Goal: Task Accomplishment & Management: Manage account settings

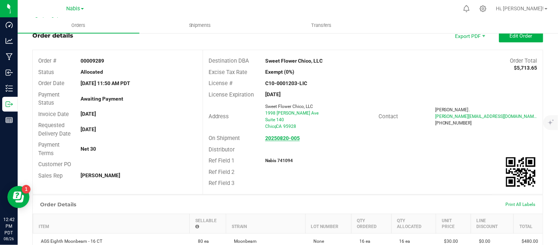
click at [288, 138] on strong "20250820-005" at bounding box center [282, 138] width 35 height 6
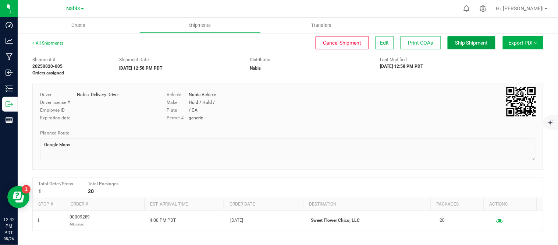
click at [464, 43] on span "Ship Shipment" at bounding box center [472, 43] width 33 height 6
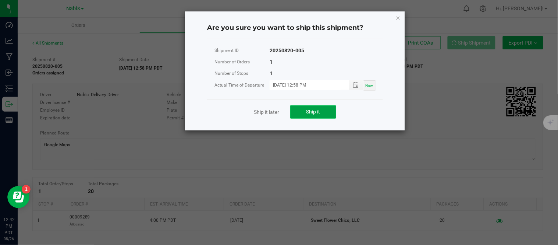
click at [327, 113] on button "Ship it" at bounding box center [313, 111] width 46 height 13
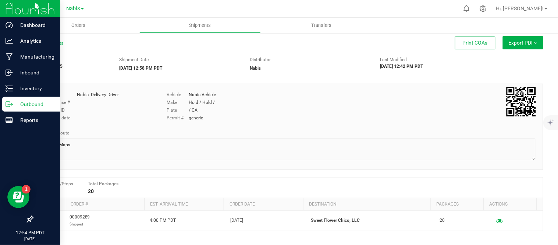
click at [32, 100] on p "Outbound" at bounding box center [35, 104] width 44 height 9
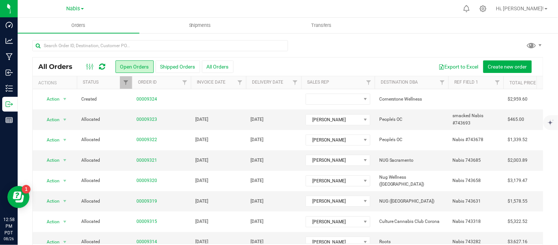
drag, startPoint x: 489, startPoint y: 41, endPoint x: 483, endPoint y: 42, distance: 5.9
click at [489, 41] on div at bounding box center [287, 48] width 511 height 17
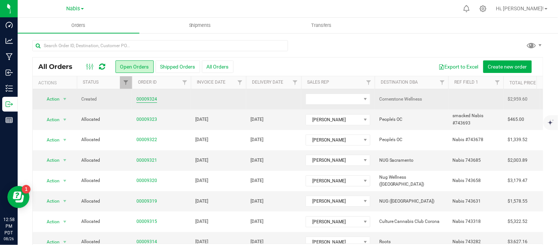
click at [148, 98] on link "00009324" at bounding box center [147, 99] width 21 height 7
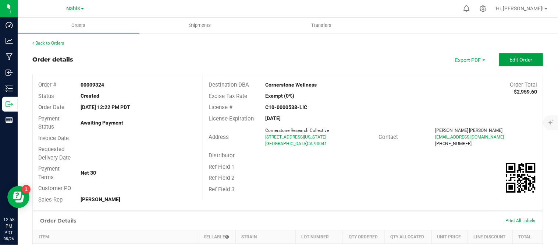
click at [516, 60] on span "Edit Order" at bounding box center [521, 60] width 23 height 6
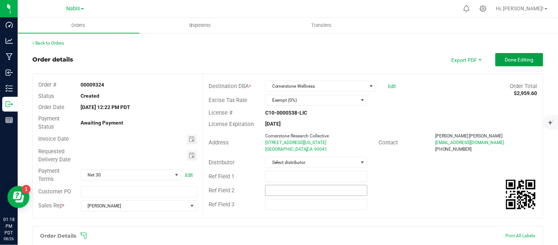
drag, startPoint x: 503, startPoint y: 53, endPoint x: 349, endPoint y: 194, distance: 209.1
click at [503, 53] on button "Done Editing" at bounding box center [520, 59] width 48 height 13
type input "month/day/year"
click at [82, 135] on input "month/day/year" at bounding box center [134, 138] width 106 height 9
click at [518, 63] on button "Done Editing" at bounding box center [520, 59] width 48 height 13
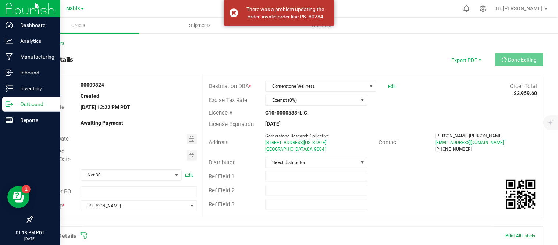
click at [9, 100] on icon at bounding box center [9, 103] width 7 height 7
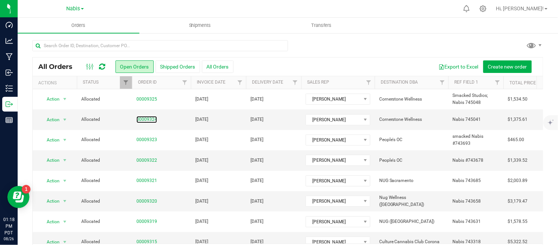
click at [148, 118] on link "00009324" at bounding box center [147, 119] width 21 height 7
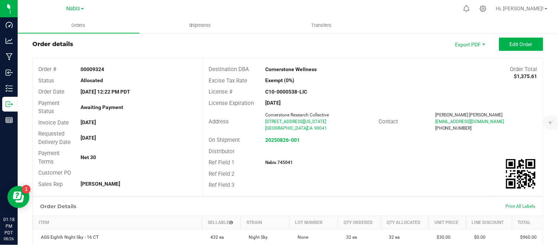
scroll to position [15, 0]
click at [276, 69] on strong "Cornerstone Wellness" at bounding box center [291, 70] width 52 height 6
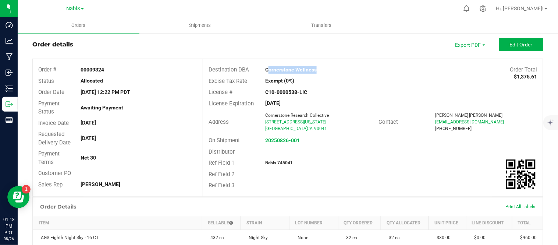
click at [276, 69] on strong "Cornerstone Wellness" at bounding box center [291, 70] width 52 height 6
copy strong "Cornerstone Wellness"
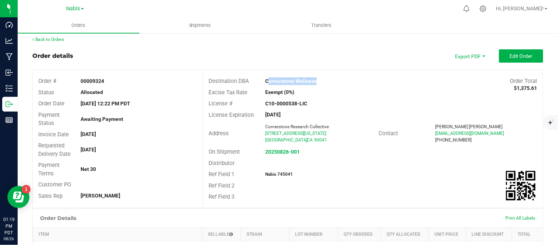
scroll to position [0, 0]
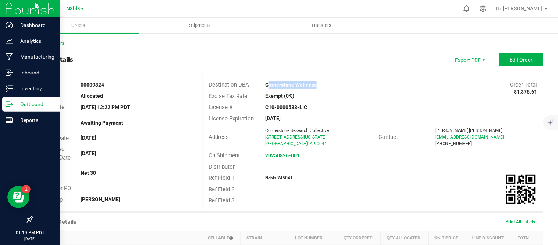
click at [27, 98] on div "Outbound" at bounding box center [31, 104] width 58 height 15
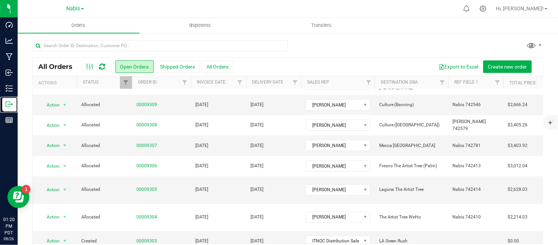
scroll to position [24, 0]
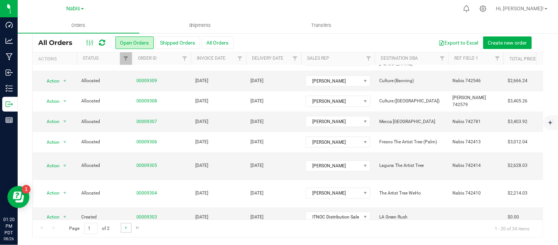
click at [121, 230] on link "Go to the next page" at bounding box center [126, 228] width 11 height 10
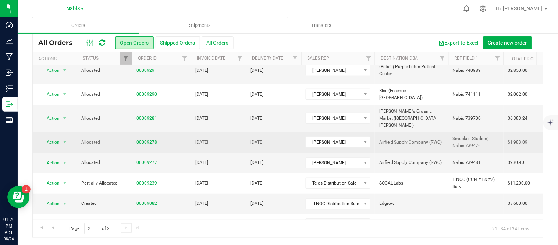
scroll to position [137, 0]
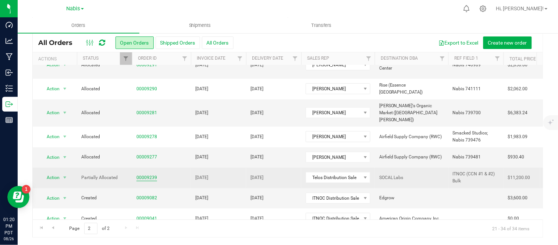
click at [146, 174] on link "00009239" at bounding box center [147, 177] width 21 height 7
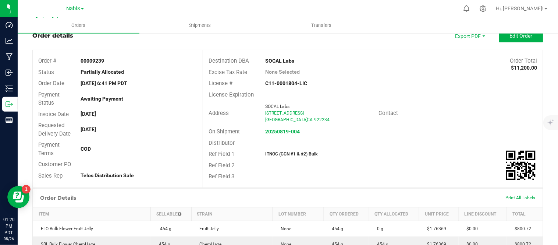
click at [527, 31] on ul "Orders Shipments Transfers" at bounding box center [297, 26] width 558 height 16
click at [527, 39] on button "Edit Order" at bounding box center [521, 35] width 44 height 13
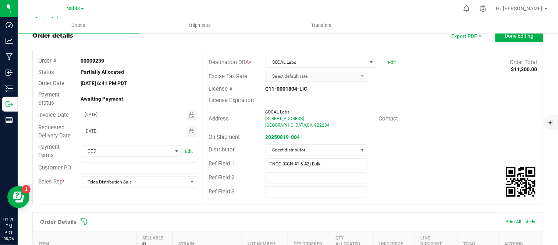
scroll to position [147, 0]
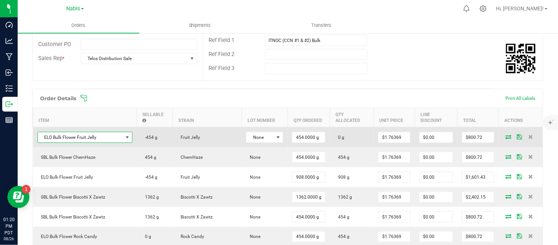
click at [104, 132] on span "ELO Bulk Flower Fruit Jelly" at bounding box center [80, 137] width 85 height 10
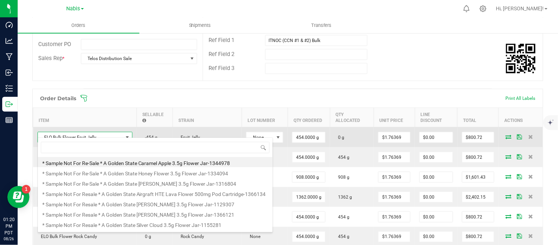
scroll to position [11, 85]
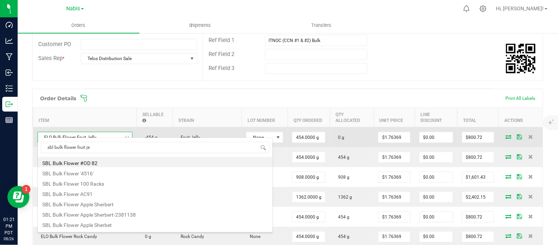
type input "sbl bulk flower fruit jel"
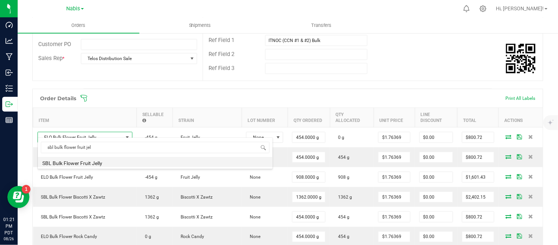
click at [94, 164] on li "SBL Bulk Flower Fruit Jelly" at bounding box center [155, 162] width 235 height 10
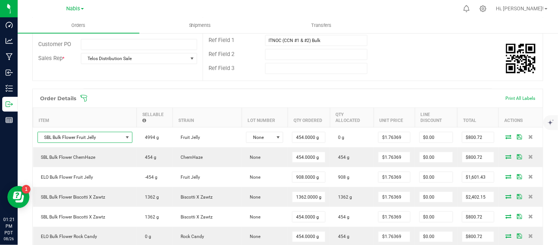
scroll to position [0, 0]
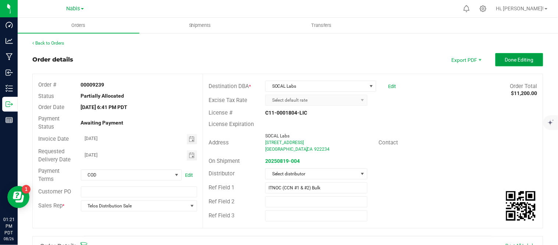
click at [505, 60] on span "Done Editing" at bounding box center [519, 60] width 29 height 6
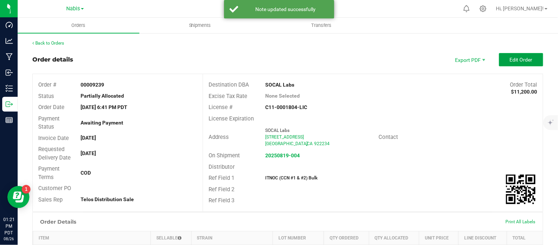
click at [510, 60] on span "Edit Order" at bounding box center [521, 60] width 23 height 6
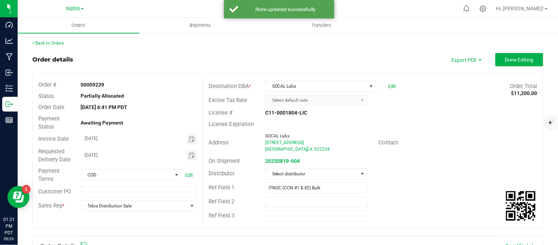
scroll to position [135, 0]
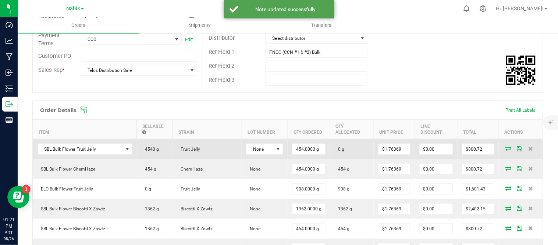
click at [506, 146] on icon at bounding box center [509, 148] width 6 height 4
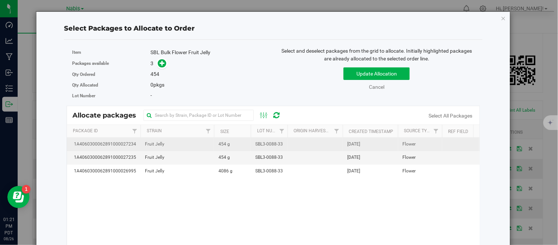
click at [284, 141] on td "SBL3-0088-33" at bounding box center [269, 144] width 37 height 13
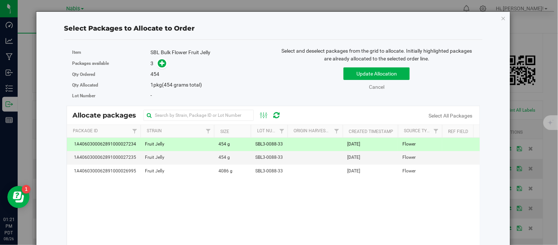
click at [284, 141] on td "SBL3-0088-33" at bounding box center [269, 144] width 37 height 13
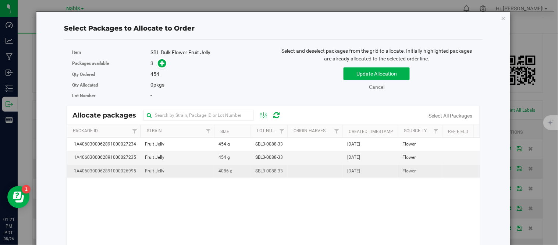
click at [264, 173] on span "SBL3-0088-33" at bounding box center [269, 170] width 28 height 7
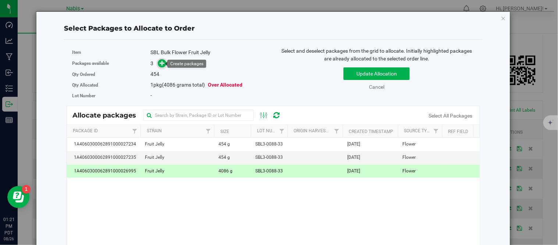
click at [161, 64] on icon at bounding box center [163, 63] width 6 height 6
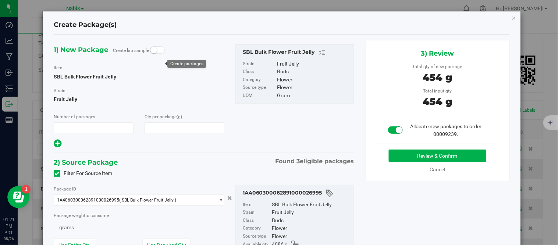
type input "1"
type input "454.0000"
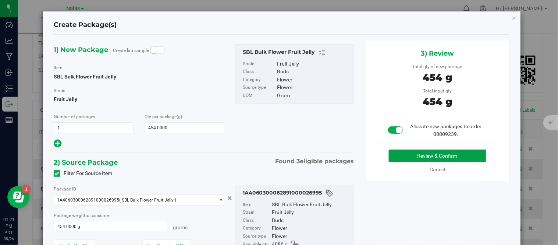
click at [391, 153] on button "Review & Confirm" at bounding box center [438, 155] width 98 height 13
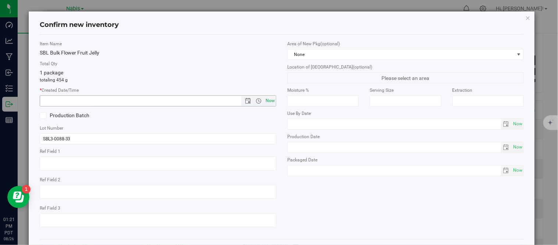
click at [264, 99] on span "Now" at bounding box center [270, 100] width 13 height 11
type input "8/26/2025 1:21 PM"
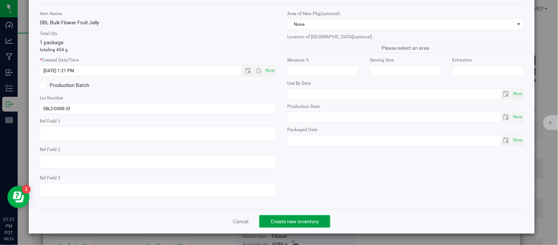
click at [288, 220] on span "Create new inventory" at bounding box center [295, 221] width 48 height 6
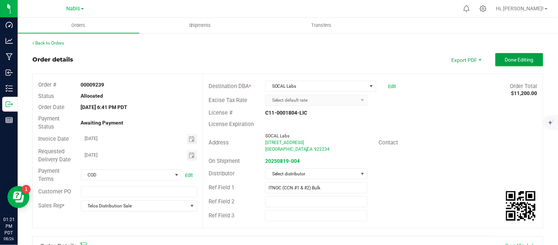
click at [507, 59] on span "Done Editing" at bounding box center [519, 60] width 29 height 6
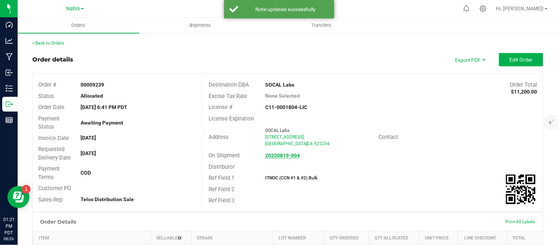
click at [275, 156] on strong "20250819-004" at bounding box center [282, 155] width 35 height 6
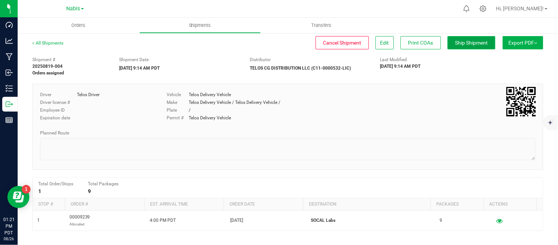
click at [464, 40] on span "Ship Shipment" at bounding box center [472, 43] width 33 height 6
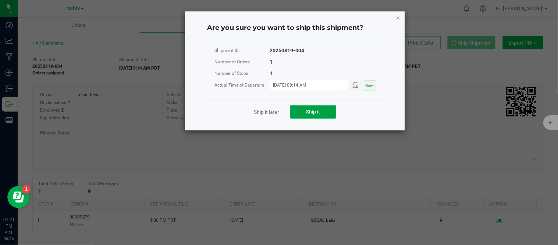
click at [307, 118] on button "Ship it" at bounding box center [313, 111] width 46 height 13
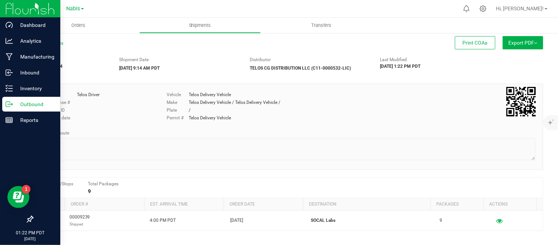
click at [26, 104] on p "Outbound" at bounding box center [35, 104] width 44 height 9
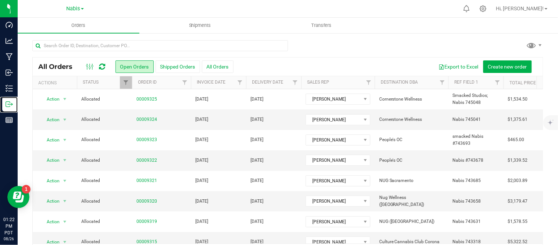
scroll to position [24, 0]
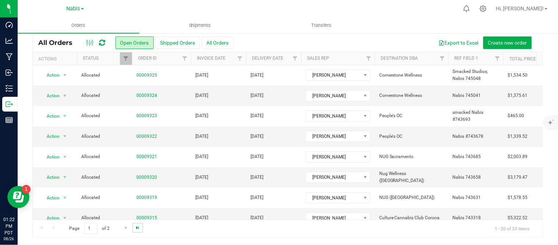
click at [137, 227] on span "Go to the last page" at bounding box center [138, 227] width 6 height 6
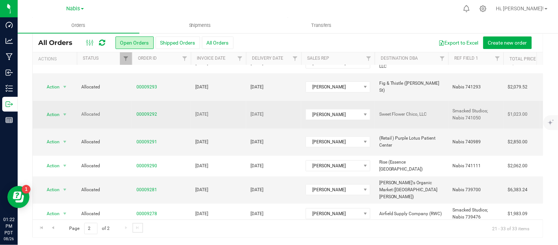
scroll to position [54, 0]
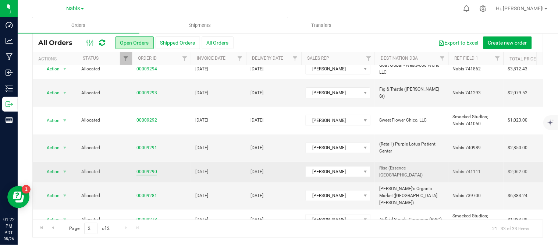
click at [148, 168] on link "00009290" at bounding box center [147, 171] width 21 height 7
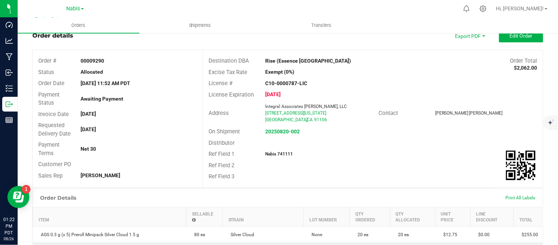
scroll to position [189, 0]
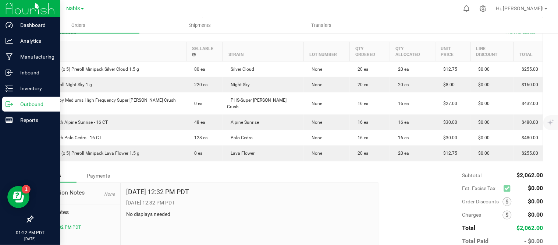
click at [18, 98] on div "Outbound" at bounding box center [31, 104] width 58 height 15
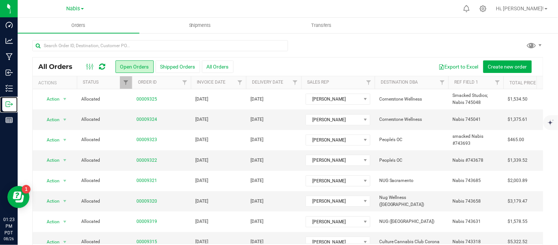
scroll to position [24, 0]
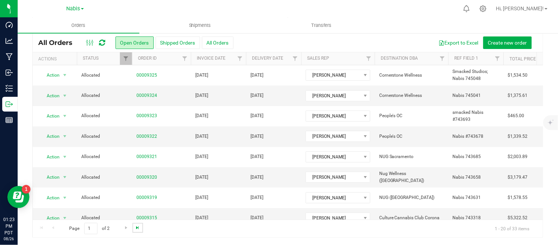
click at [138, 228] on span "Go to the last page" at bounding box center [138, 227] width 6 height 6
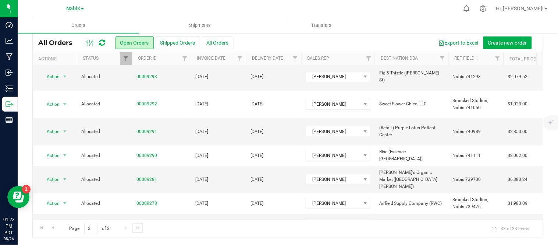
scroll to position [74, 0]
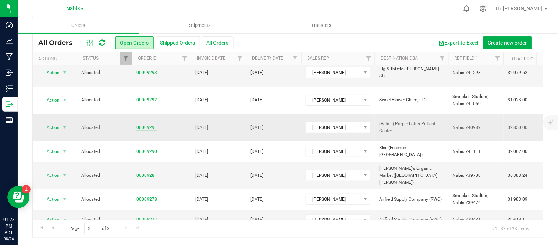
click at [150, 124] on link "00009291" at bounding box center [147, 127] width 21 height 7
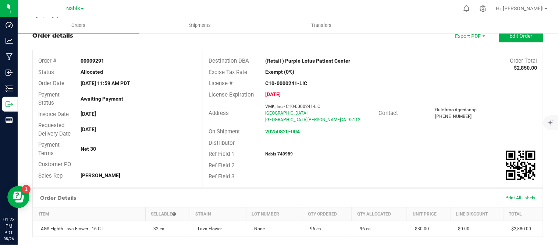
click at [283, 155] on strong "Nabis 740989" at bounding box center [279, 153] width 28 height 5
copy strong "740989"
click at [266, 132] on strong "20250820-004" at bounding box center [282, 131] width 35 height 6
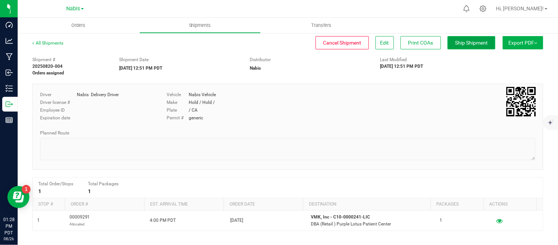
click at [456, 38] on button "Ship Shipment" at bounding box center [472, 42] width 48 height 13
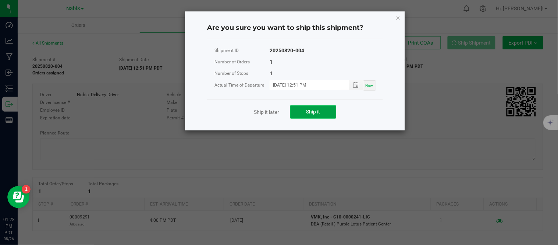
click at [310, 115] on button "Ship it" at bounding box center [313, 111] width 46 height 13
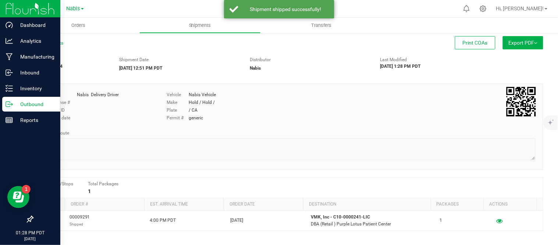
click at [6, 105] on icon at bounding box center [9, 103] width 7 height 7
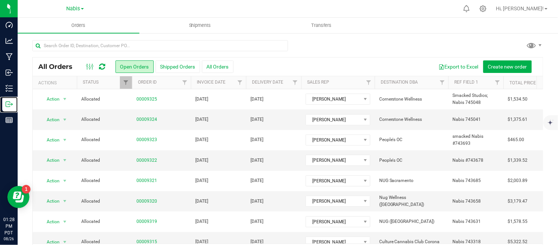
scroll to position [24, 0]
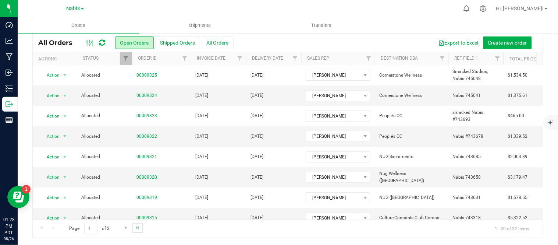
click at [134, 227] on link "Go to the last page" at bounding box center [137, 228] width 11 height 10
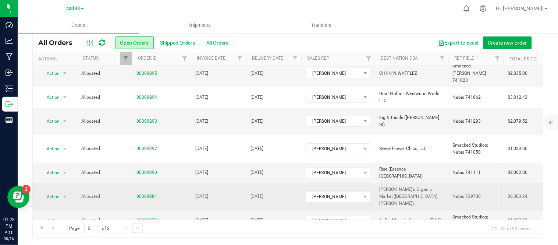
scroll to position [5, 0]
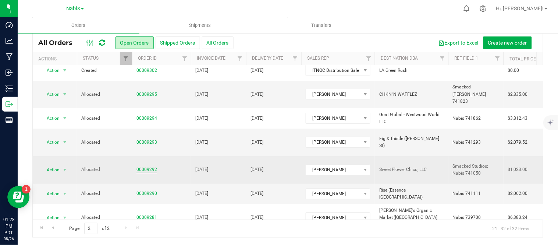
click at [149, 166] on link "00009292" at bounding box center [147, 169] width 21 height 7
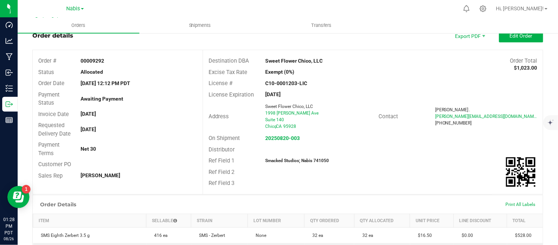
click at [319, 160] on strong "Smacked Studios; Nabis 741050" at bounding box center [297, 160] width 64 height 5
copy strong "741050"
click at [271, 135] on strong "20250820-003" at bounding box center [282, 138] width 35 height 6
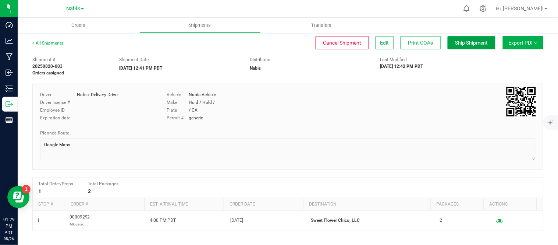
click at [461, 42] on span "Ship Shipment" at bounding box center [472, 43] width 33 height 6
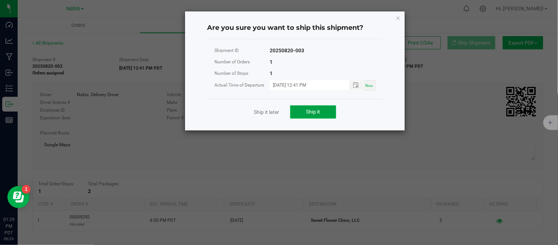
click at [319, 110] on span "Ship it" at bounding box center [314, 112] width 14 height 6
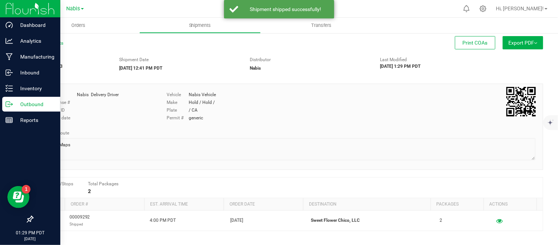
click at [24, 108] on p "Outbound" at bounding box center [35, 104] width 44 height 9
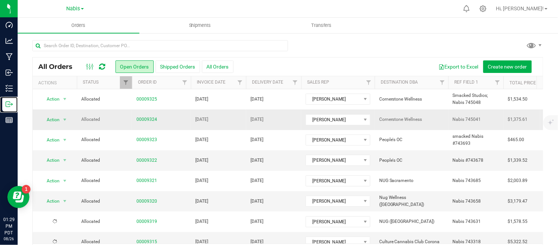
scroll to position [24, 0]
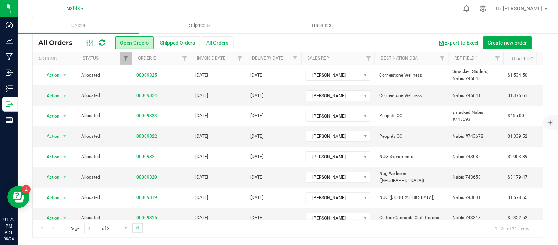
click at [133, 225] on link "Go to the last page" at bounding box center [137, 228] width 11 height 10
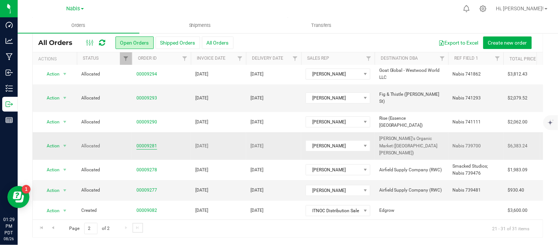
scroll to position [19, 0]
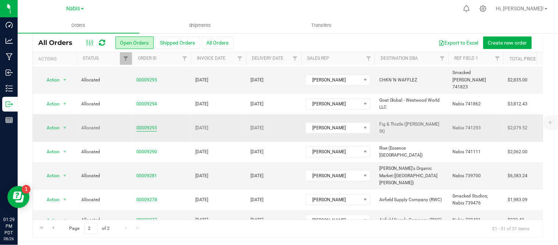
click at [144, 124] on link "00009293" at bounding box center [147, 127] width 21 height 7
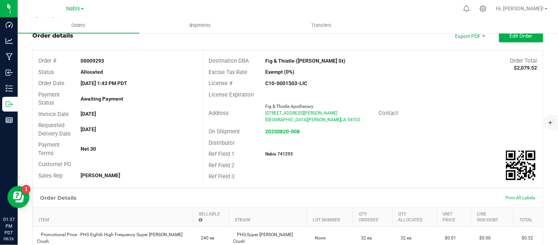
click at [283, 146] on div "Distributor" at bounding box center [373, 142] width 340 height 11
click at [283, 155] on strong "Nabis 741293" at bounding box center [279, 153] width 28 height 5
copy strong "741293"
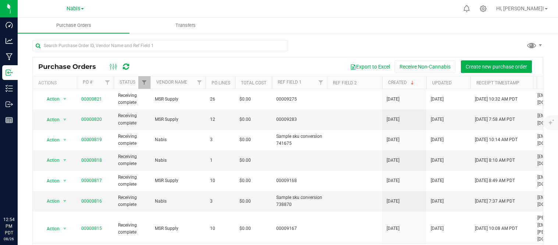
click at [12, 87] on icon at bounding box center [9, 88] width 7 height 7
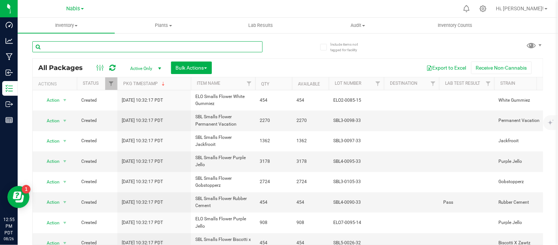
click at [126, 47] on input "text" at bounding box center [147, 46] width 230 height 11
type input "bulk flower fruit jelly"
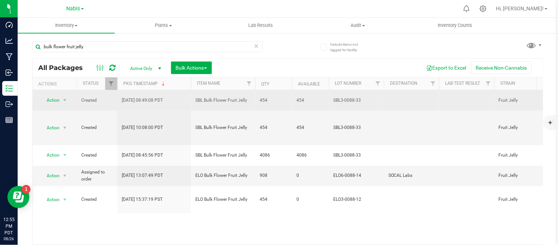
click at [223, 97] on span "SBL Bulk Flower Fruit Jelly" at bounding box center [223, 100] width 56 height 7
copy tr "SBL Bulk Flower Fruit Jelly"
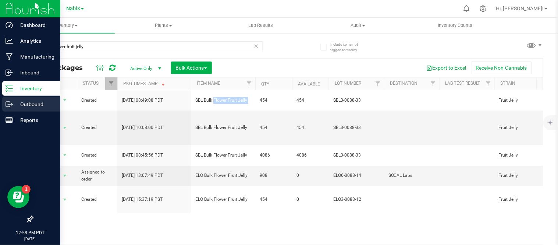
click at [11, 100] on icon at bounding box center [9, 103] width 7 height 7
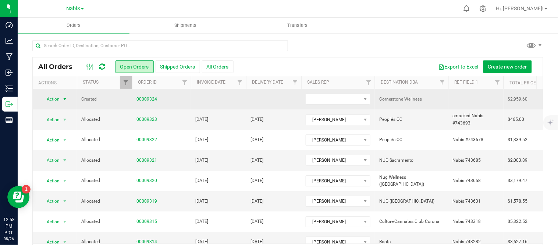
click at [61, 100] on span "select" at bounding box center [64, 99] width 9 height 10
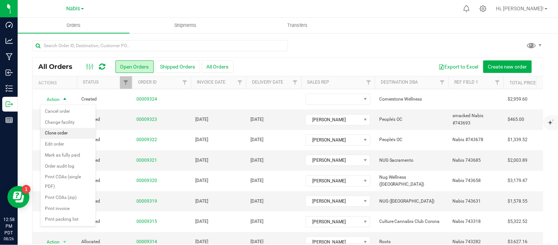
click at [67, 134] on li "Clone order" at bounding box center [67, 133] width 55 height 11
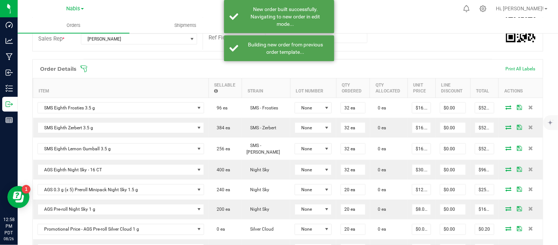
scroll to position [224, 0]
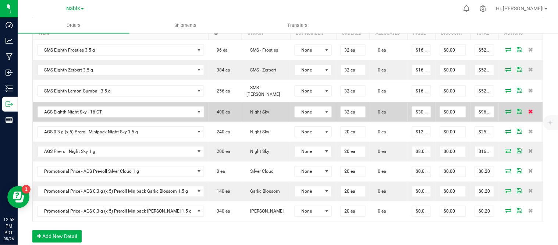
click at [528, 112] on icon at bounding box center [530, 111] width 5 height 4
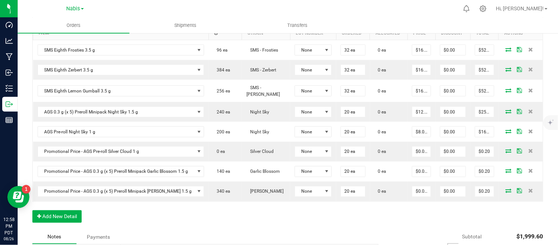
click at [528, 112] on icon at bounding box center [530, 111] width 5 height 4
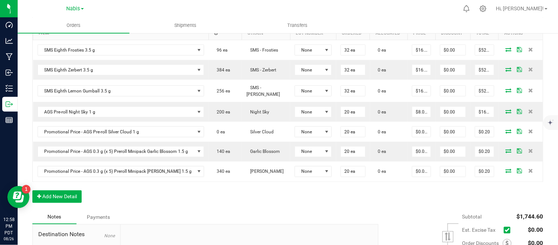
click at [528, 112] on icon at bounding box center [530, 111] width 5 height 4
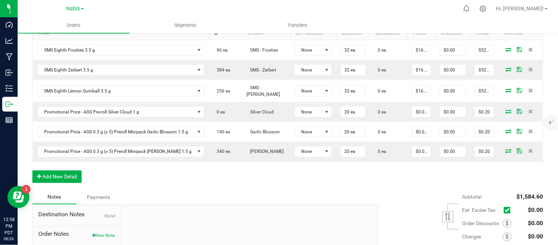
click at [528, 112] on icon at bounding box center [530, 111] width 5 height 4
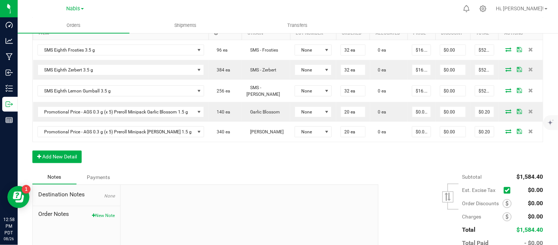
click at [528, 112] on icon at bounding box center [530, 111] width 5 height 4
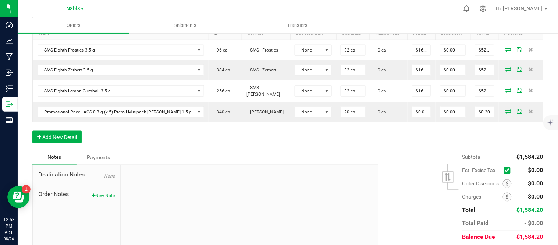
click at [528, 112] on icon at bounding box center [530, 111] width 5 height 4
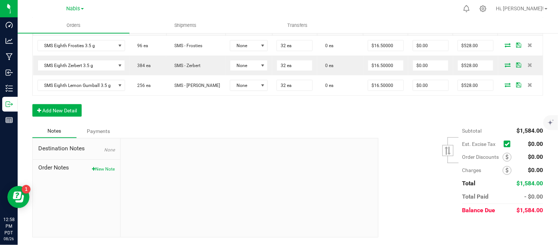
scroll to position [223, 0]
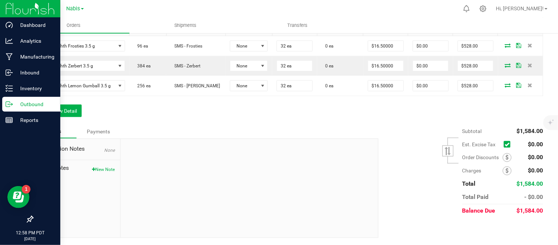
click at [10, 100] on icon at bounding box center [9, 103] width 7 height 7
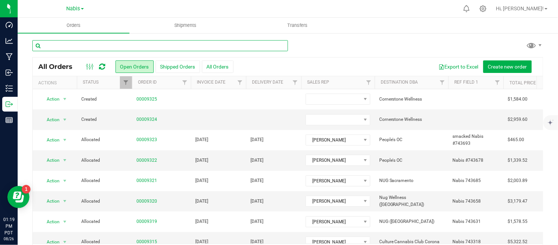
click at [166, 43] on input "text" at bounding box center [160, 45] width 256 height 11
paste input "Cornerstone Wellness"
type input "Cornerstone Wellness"
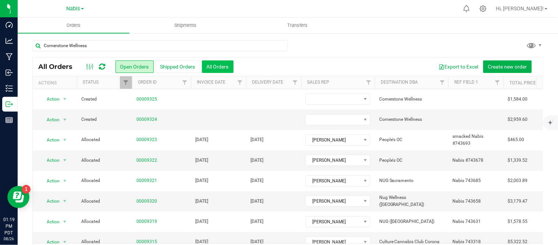
click at [210, 66] on button "All Orders" at bounding box center [218, 66] width 32 height 13
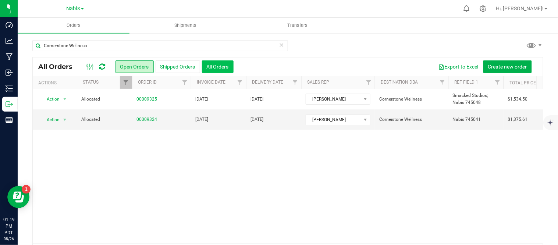
click at [211, 71] on button "All Orders" at bounding box center [218, 66] width 32 height 13
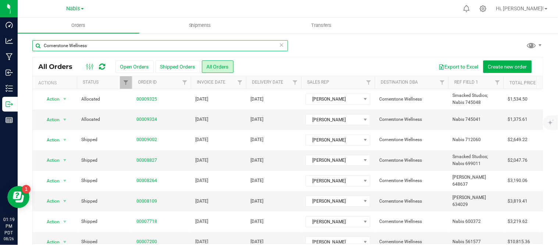
click at [117, 47] on input "Cornerstone Wellness" at bounding box center [160, 45] width 256 height 11
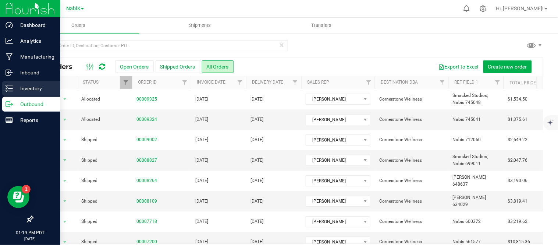
click at [17, 90] on p "Inventory" at bounding box center [35, 88] width 44 height 9
